Goal: Information Seeking & Learning: Learn about a topic

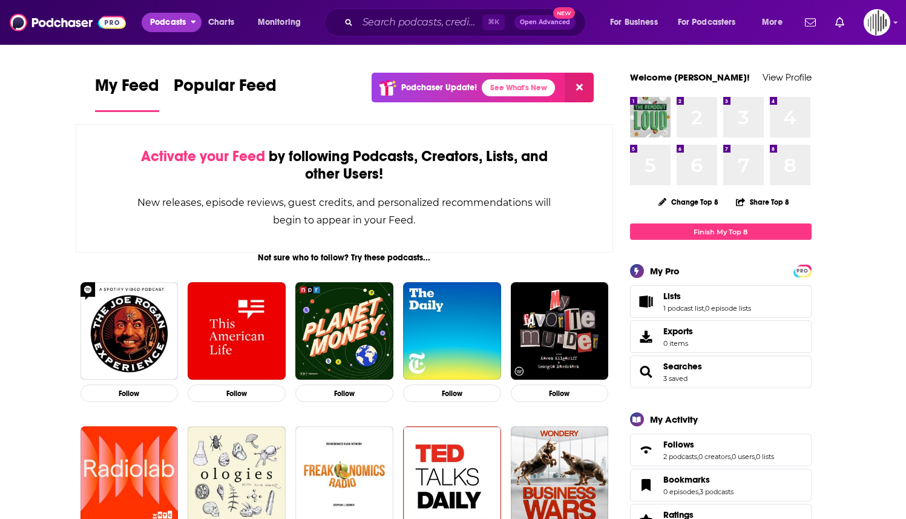
click at [187, 18] on button "Podcasts" at bounding box center [172, 22] width 60 height 19
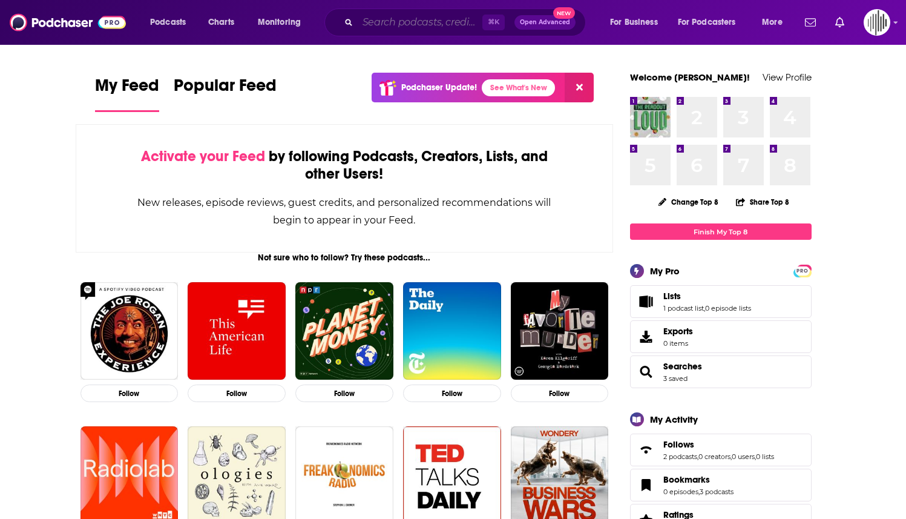
click at [381, 30] on input "Search podcasts, credits, & more..." at bounding box center [420, 22] width 125 height 19
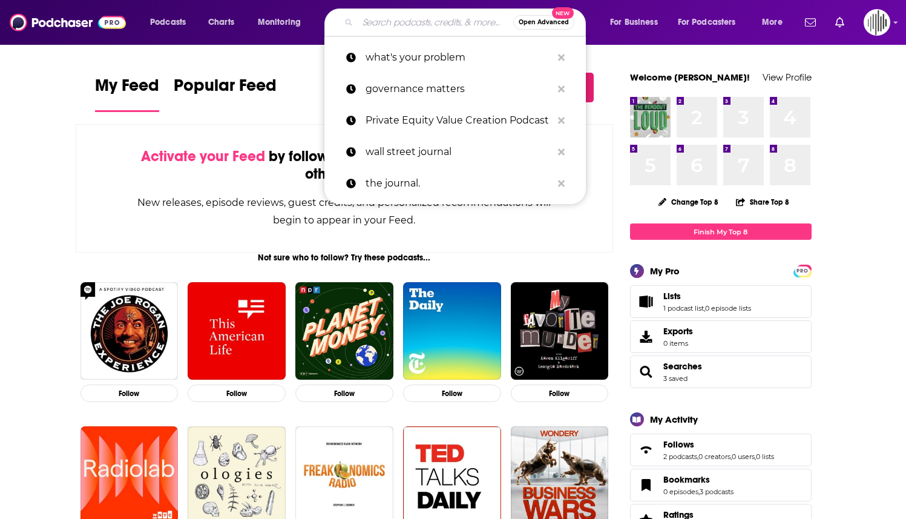
paste input "Shift Key with [PERSON_NAME] and [PERSON_NAME] - Podcast"
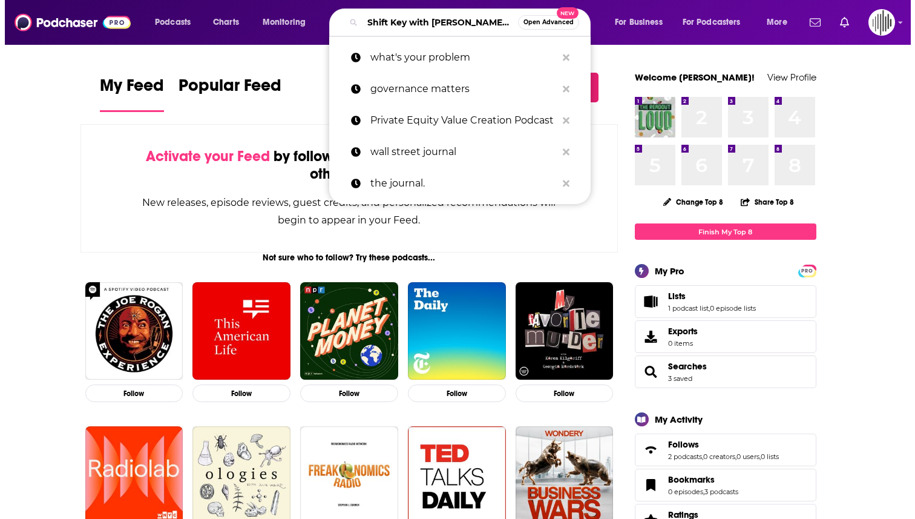
scroll to position [0, 142]
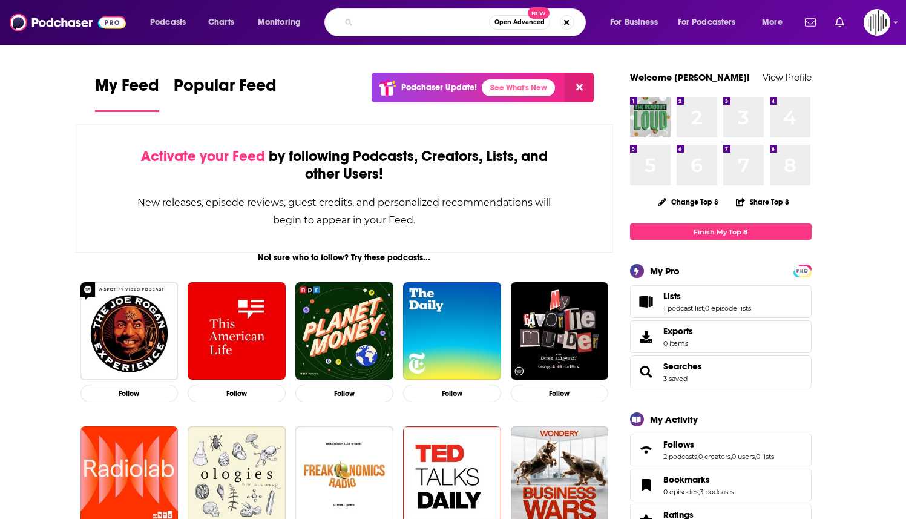
type input "Shift Key with [PERSON_NAME] and [PERSON_NAME] - Podcast"
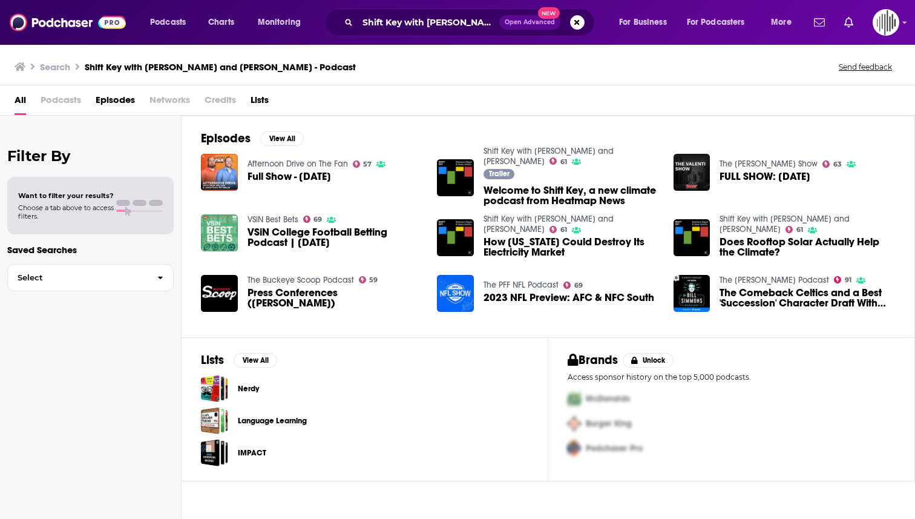
click at [407, 12] on div "Shift Key with [PERSON_NAME] and [PERSON_NAME] - Podcast Open Advanced New" at bounding box center [459, 22] width 271 height 28
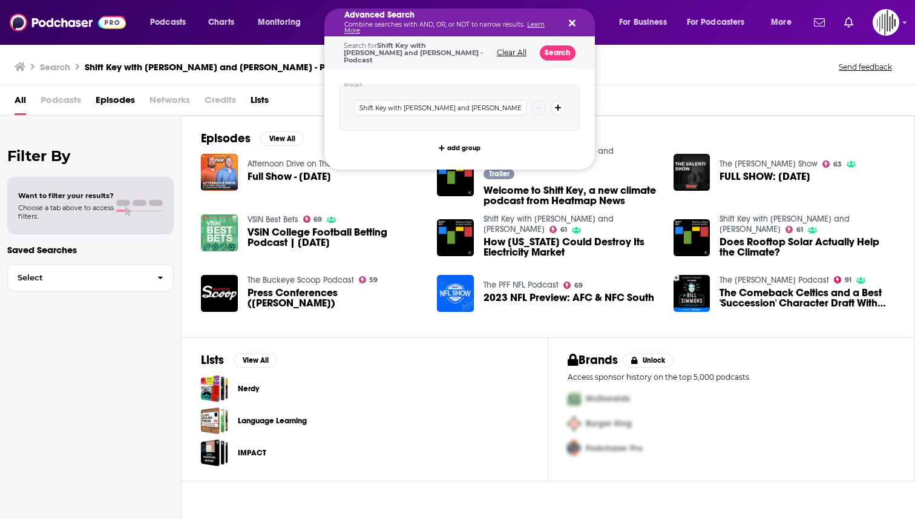
drag, startPoint x: 712, startPoint y: 127, endPoint x: 622, endPoint y: 90, distance: 96.9
click at [441, 123] on div "Episodes View All Afternoon Drive on The Fan 57 Full Show - [DATE] Shift Key wi…" at bounding box center [549, 227] width 734 height 222
click at [415, 24] on p "Combine searches with AND, OR, or NOT to narrow results. Learn More" at bounding box center [449, 28] width 211 height 12
click at [441, 23] on icon "Search podcasts, credits, & more..." at bounding box center [572, 23] width 7 height 10
click at [441, 100] on input "Shift Key with [PERSON_NAME] and [PERSON_NAME] - Podcast" at bounding box center [440, 108] width 173 height 16
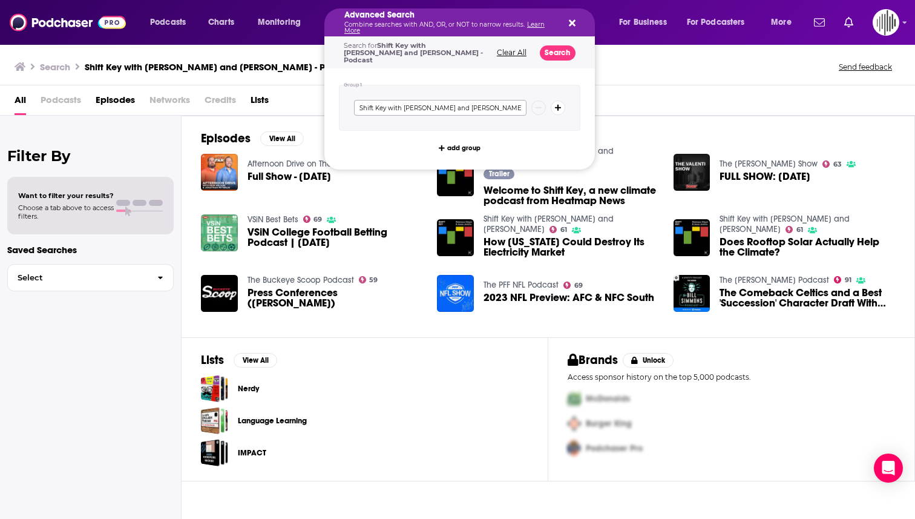
click at [441, 100] on input "Shift Key with [PERSON_NAME] and [PERSON_NAME] - Podcast" at bounding box center [440, 108] width 173 height 16
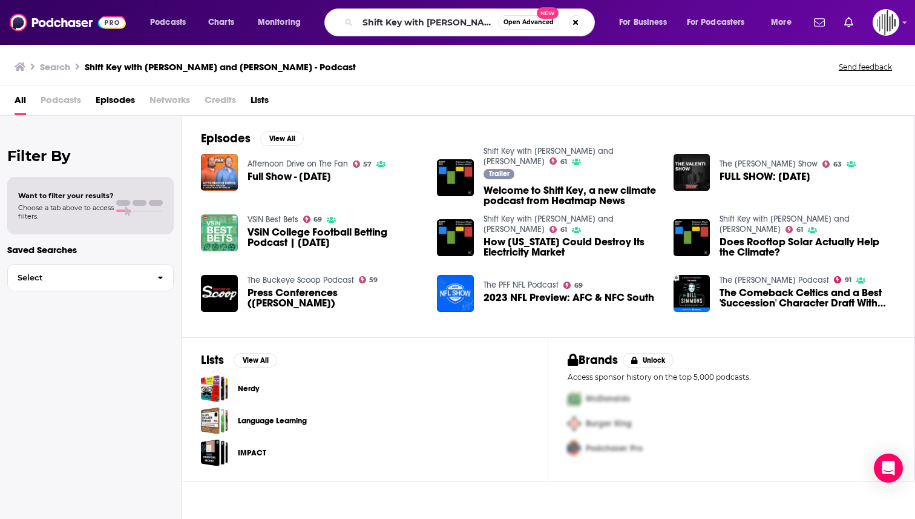
click at [69, 57] on div "Search Shift Key with [PERSON_NAME] and [PERSON_NAME] - Podcast Send feedback" at bounding box center [457, 65] width 915 height 42
click at [62, 67] on h3 "Search" at bounding box center [55, 67] width 30 height 12
click at [58, 65] on h3 "Search" at bounding box center [55, 67] width 30 height 12
click at [441, 19] on button "Search podcasts, credits, & more..." at bounding box center [576, 22] width 15 height 15
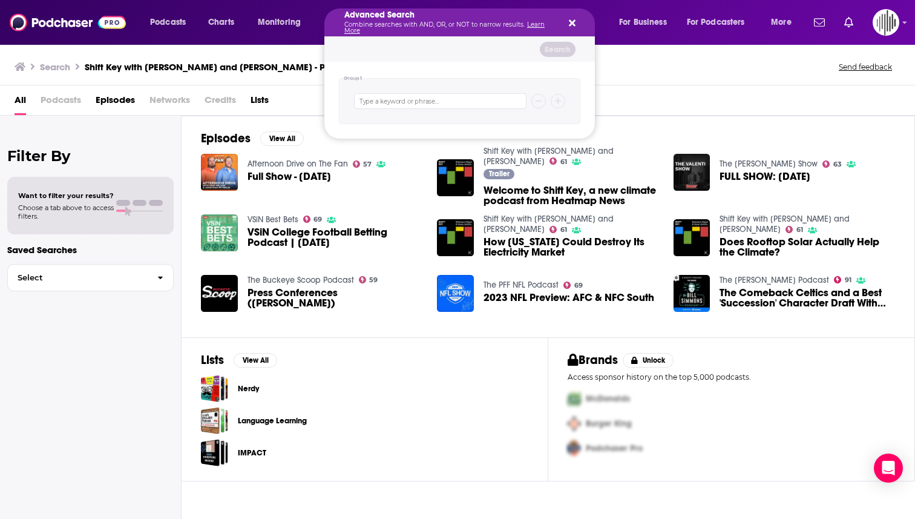
click at [441, 17] on div "Advanced Search Combine searches with AND, OR, or NOT to narrow results. Learn …" at bounding box center [459, 22] width 271 height 28
click at [441, 24] on icon "Search podcasts, credits, & more..." at bounding box center [572, 23] width 7 height 7
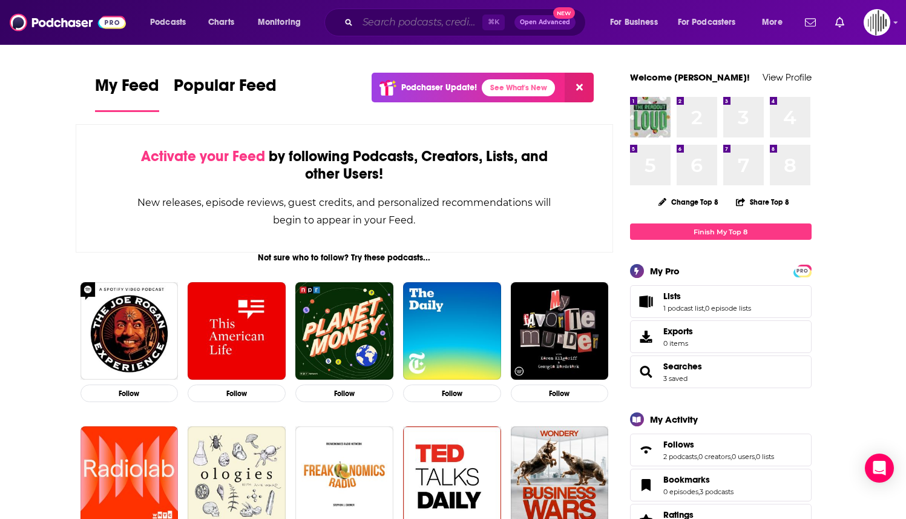
click at [396, 25] on input "Search podcasts, credits, & more..." at bounding box center [420, 22] width 125 height 19
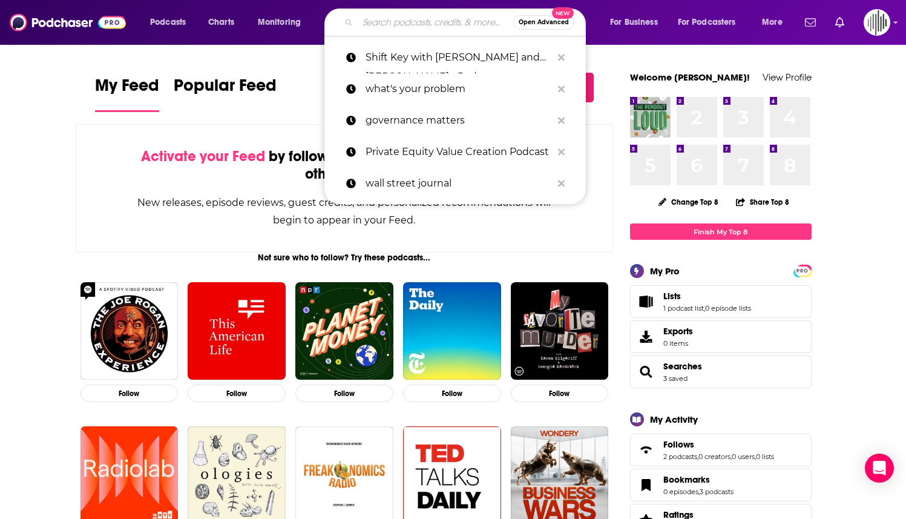
paste input "Shift Key with [PERSON_NAME] and [PERSON_NAME] - Podcast"
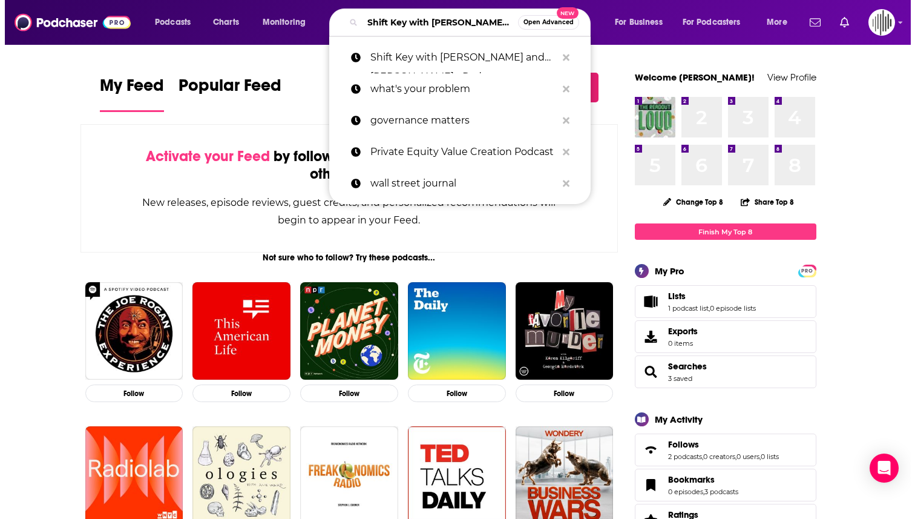
scroll to position [0, 142]
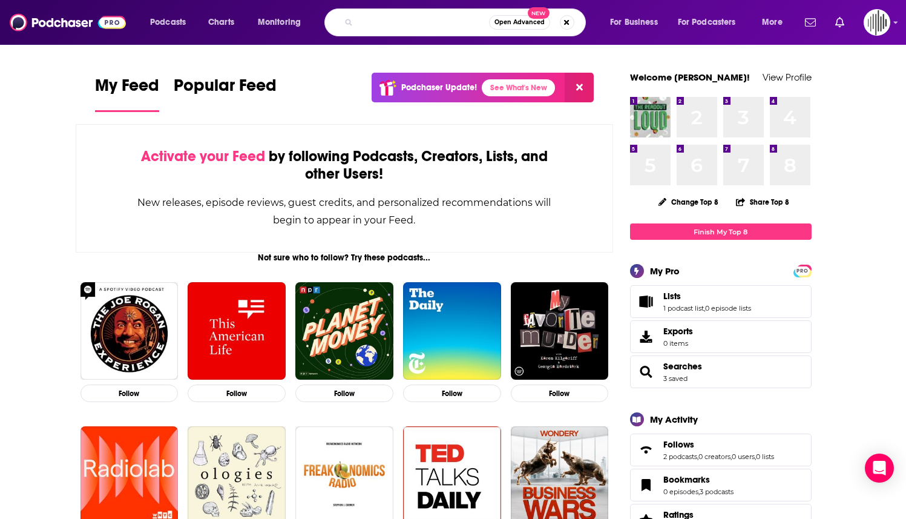
type input "Shift Key with [PERSON_NAME] and [PERSON_NAME] - Podcast"
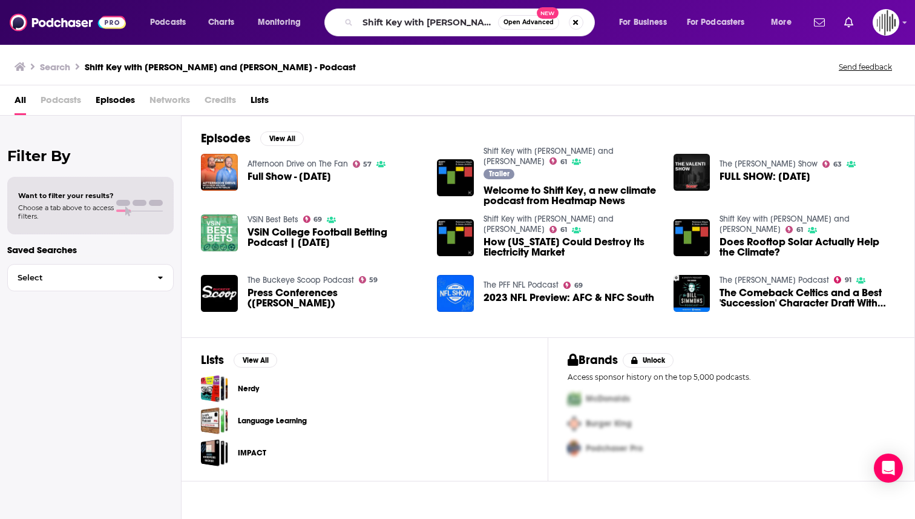
click at [575, 194] on span "Welcome to Shift Key, a new climate podcast from Heatmap News" at bounding box center [572, 195] width 176 height 21
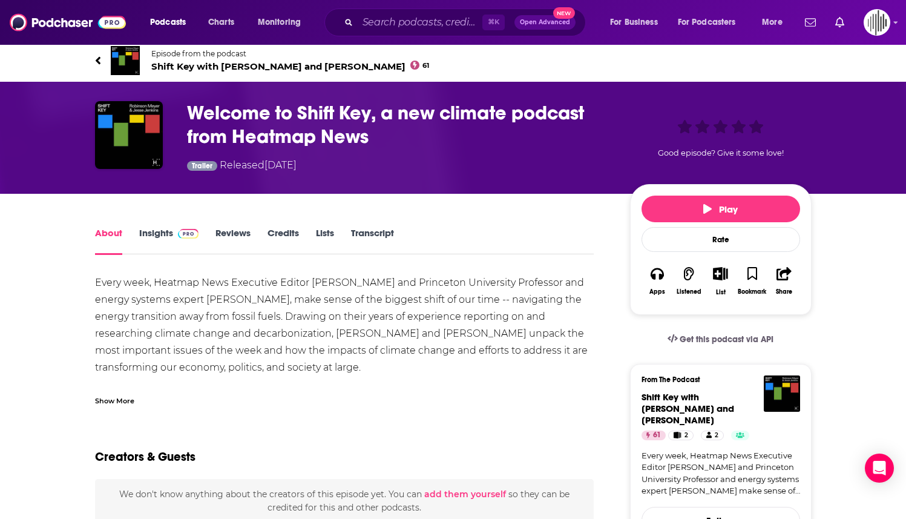
scroll to position [5, 0]
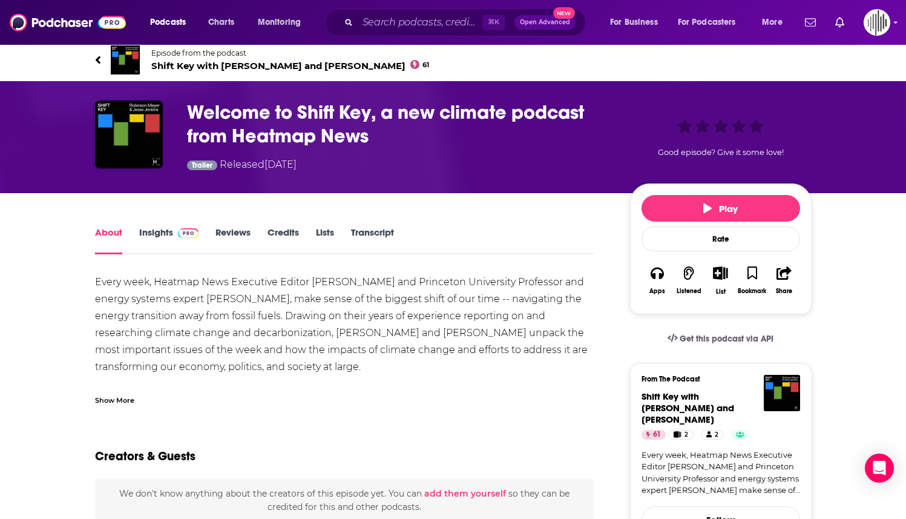
click at [163, 237] on link "Insights" at bounding box center [169, 240] width 60 height 28
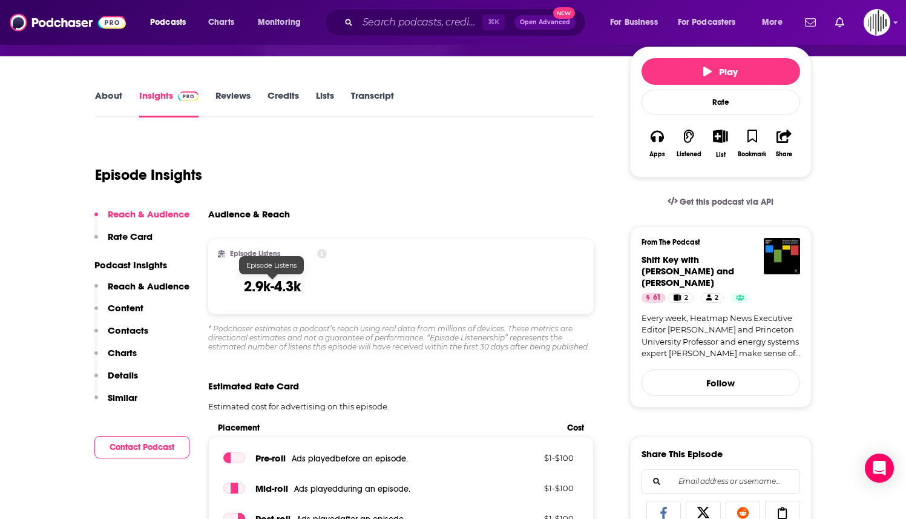
scroll to position [142, 0]
drag, startPoint x: 317, startPoint y: 278, endPoint x: 244, endPoint y: 286, distance: 73.6
click at [244, 286] on div "Episode Listens 2.9k-4.3k" at bounding box center [273, 277] width 110 height 56
copy h3 "2.9k-4.3k"
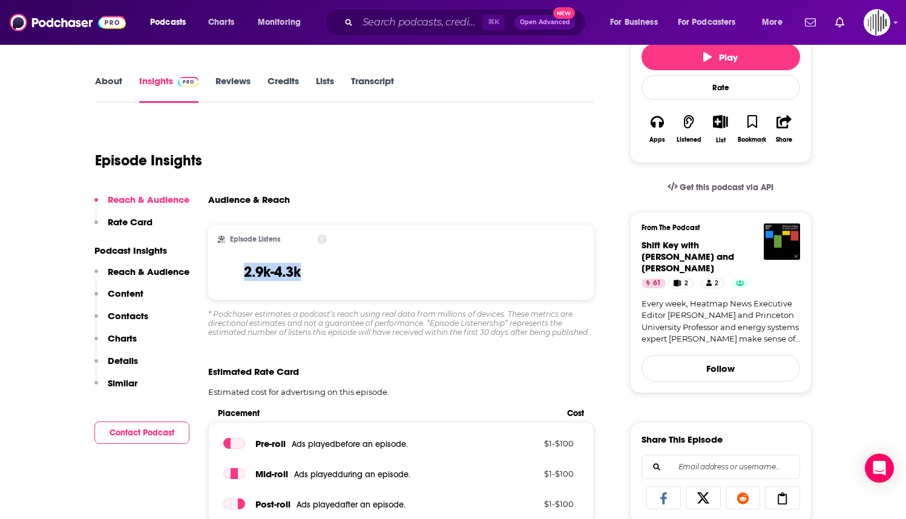
scroll to position [134, 0]
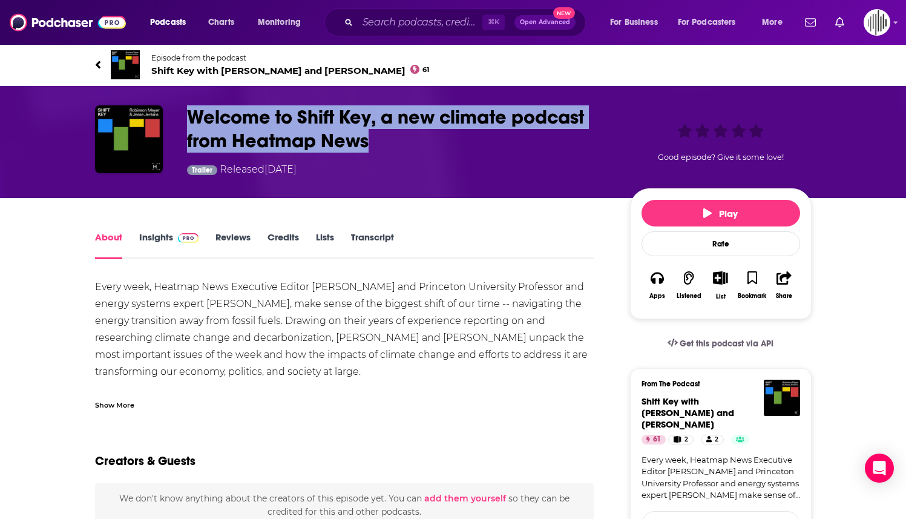
drag, startPoint x: 387, startPoint y: 137, endPoint x: 179, endPoint y: 122, distance: 208.8
click at [179, 122] on div "Welcome to Shift Key, a new climate podcast from Heatmap News Trailer Released …" at bounding box center [453, 141] width 717 height 73
copy h1 "Welcome to Shift Key, a new climate podcast from Heatmap News"
click at [174, 246] on link "Insights" at bounding box center [169, 245] width 60 height 28
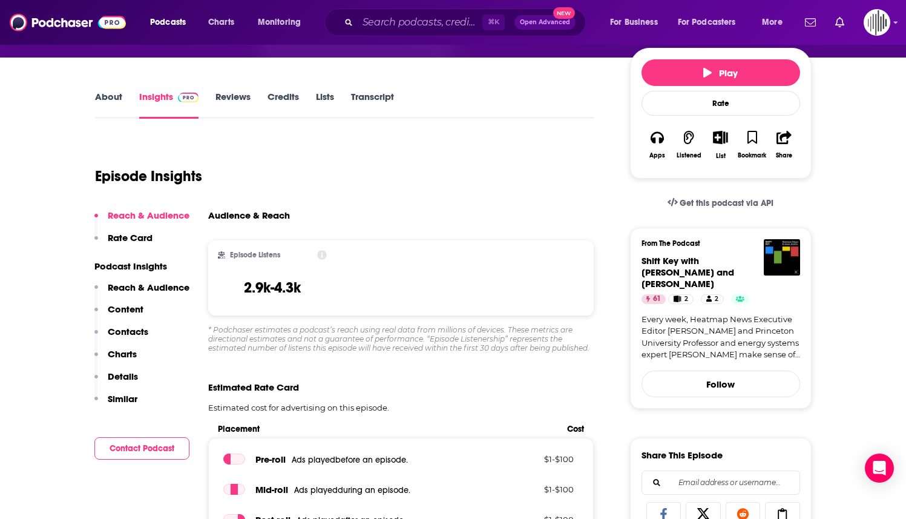
scroll to position [81, 0]
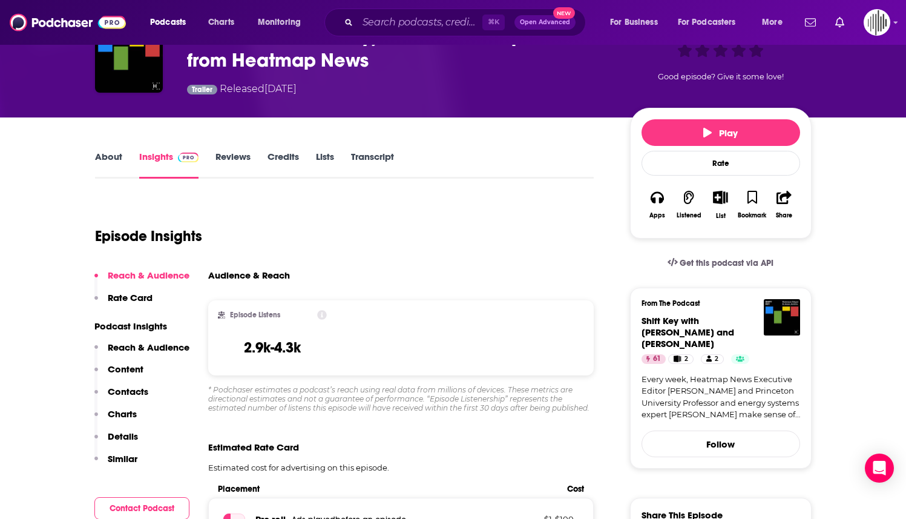
click at [238, 157] on link "Reviews" at bounding box center [233, 165] width 35 height 28
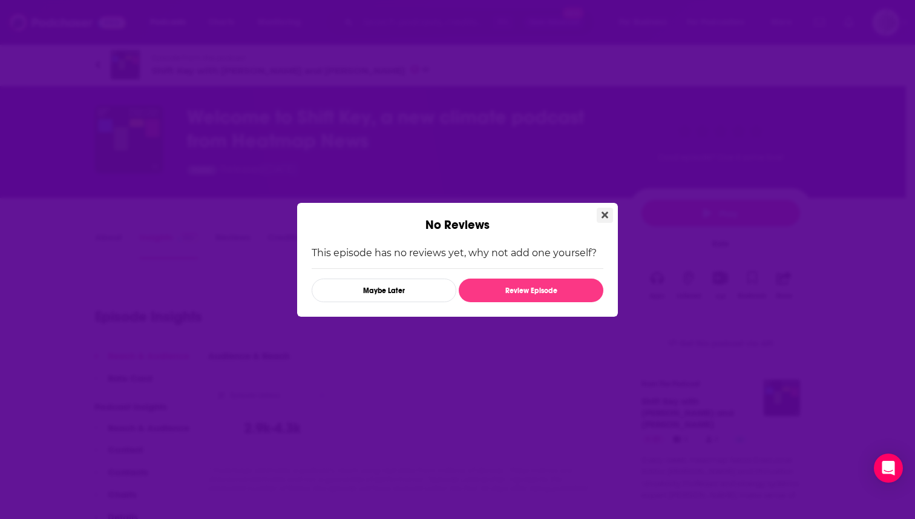
click at [601, 218] on button "Close" at bounding box center [605, 215] width 16 height 15
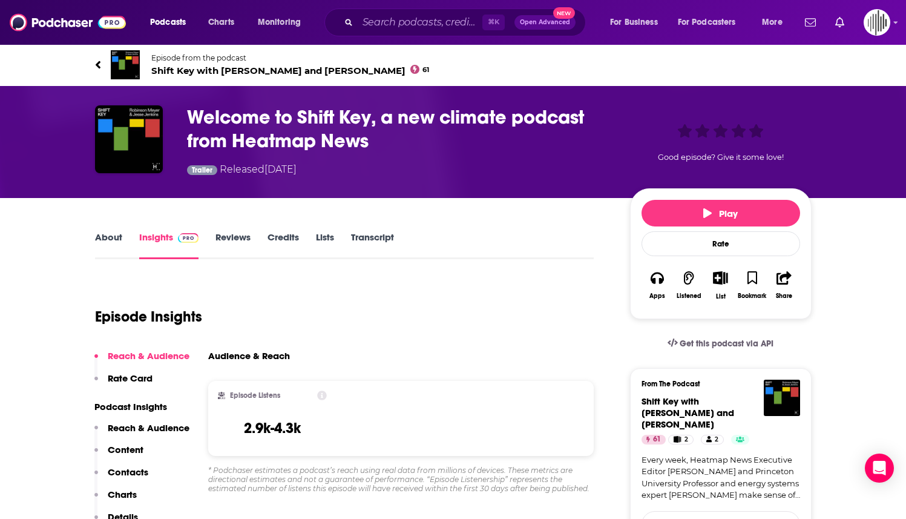
click at [100, 236] on link "About" at bounding box center [108, 245] width 27 height 28
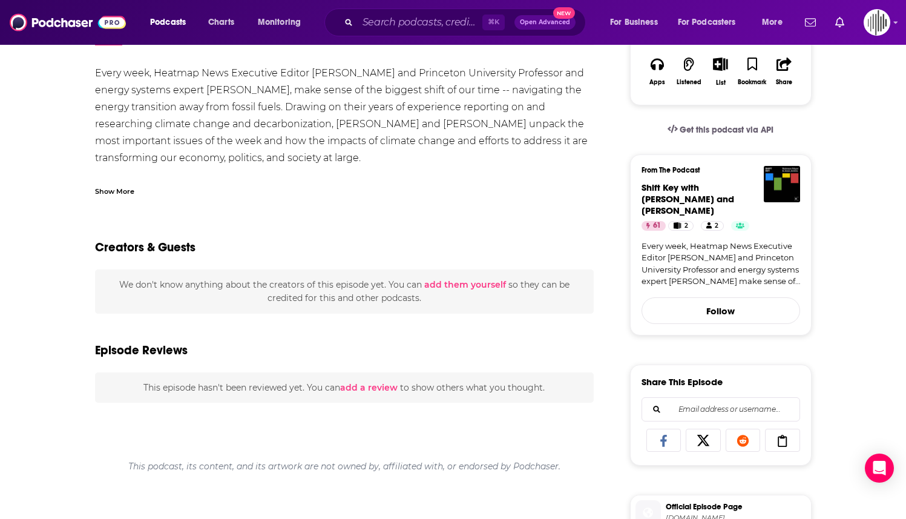
scroll to position [130, 0]
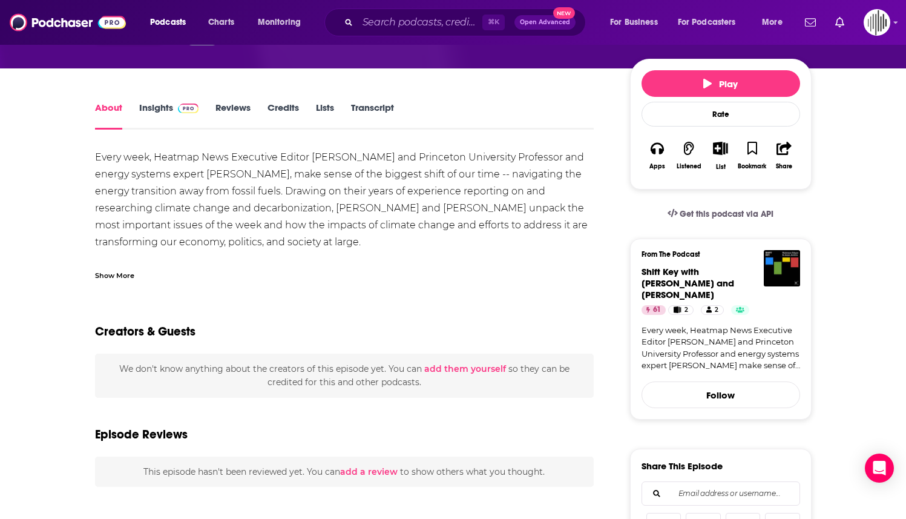
click at [175, 112] on span at bounding box center [186, 108] width 26 height 12
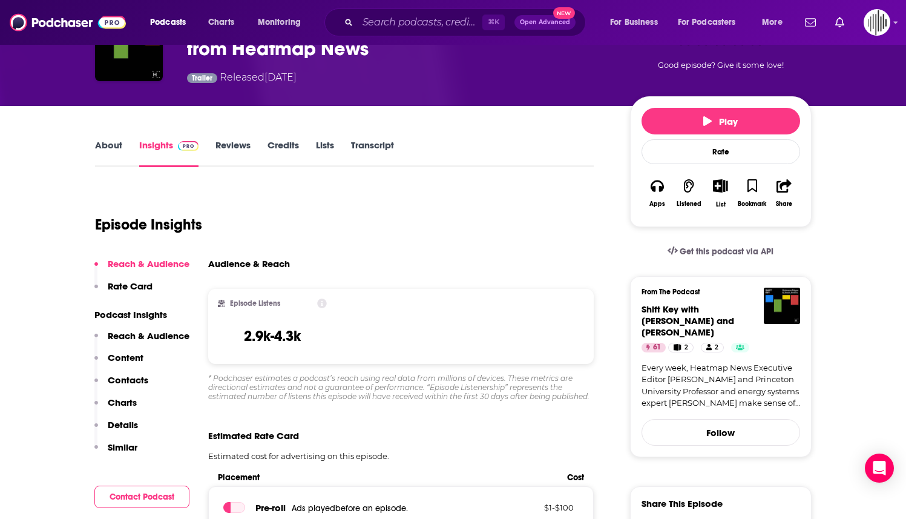
scroll to position [96, 0]
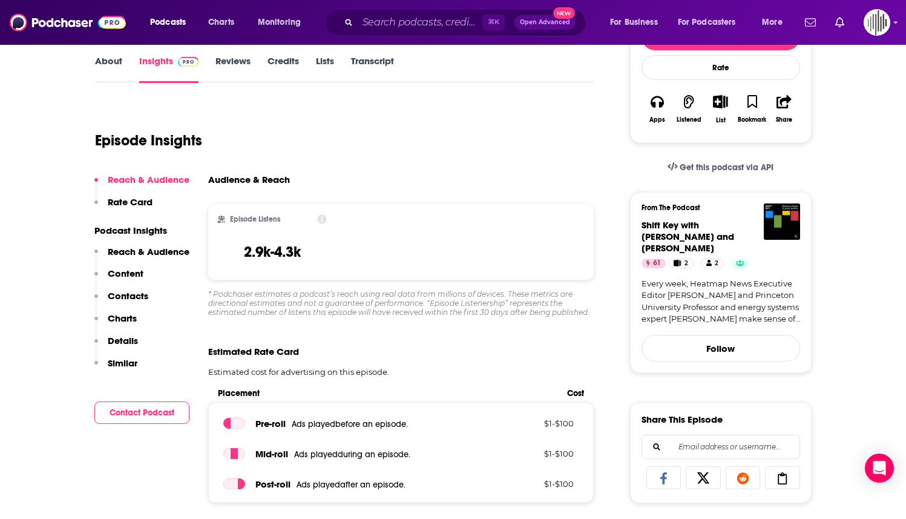
click at [171, 248] on p "Reach & Audience" at bounding box center [149, 252] width 82 height 12
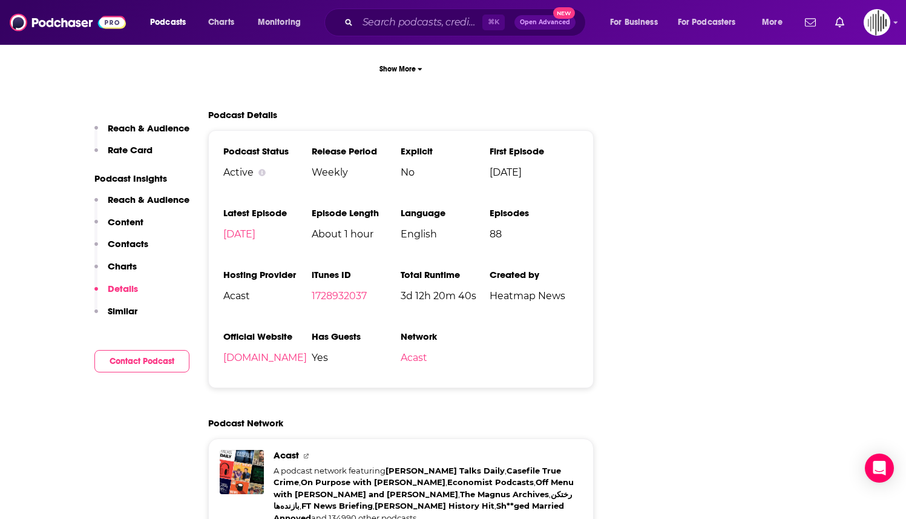
scroll to position [1965, 0]
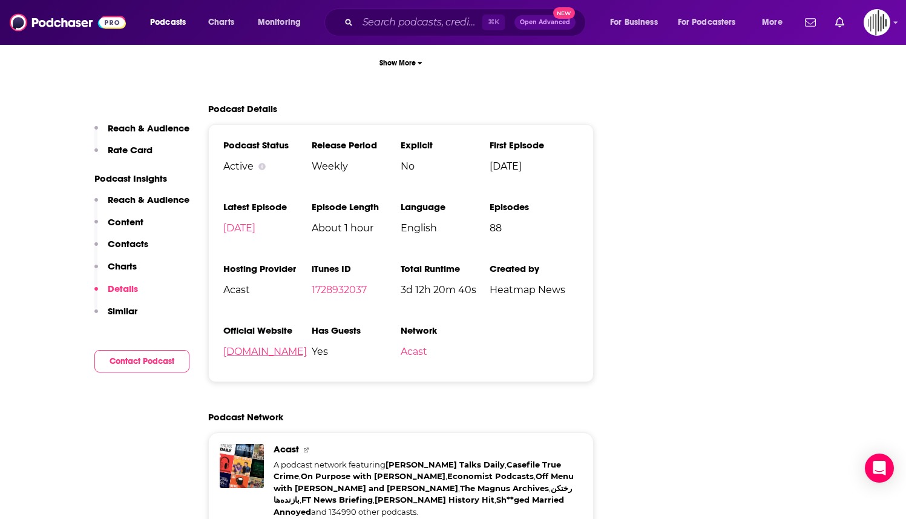
click at [249, 346] on link "shows.acast.com" at bounding box center [265, 352] width 84 height 12
